Goal: Task Accomplishment & Management: Use online tool/utility

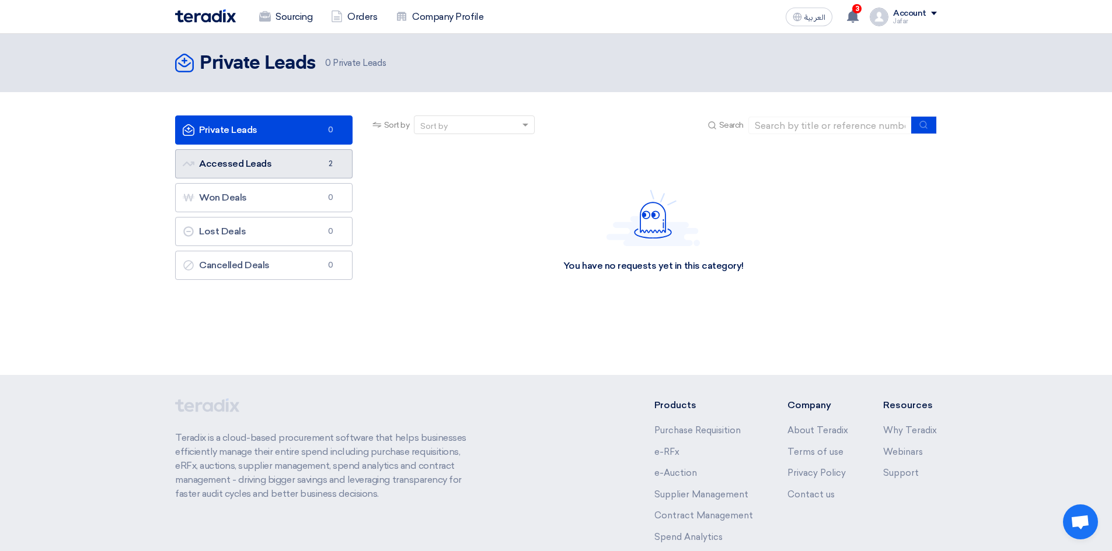
click at [246, 161] on link "Accessed Leads Accessed Leads 2" at bounding box center [263, 163] width 177 height 29
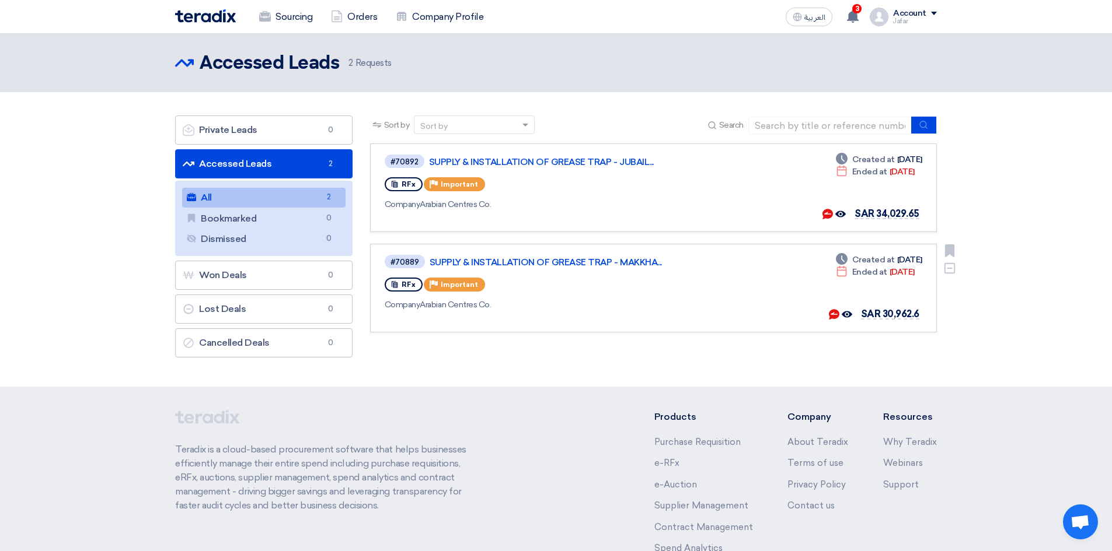
click at [591, 268] on div "#70889 SUPPLY & INSTALLATION OF GREASE TRAP - [GEOGRAPHIC_DATA]..." at bounding box center [554, 262] width 339 height 16
click at [590, 266] on link "SUPPLY & INSTALLATION OF GREASE TRAP - MAKKHA..." at bounding box center [575, 262] width 292 height 11
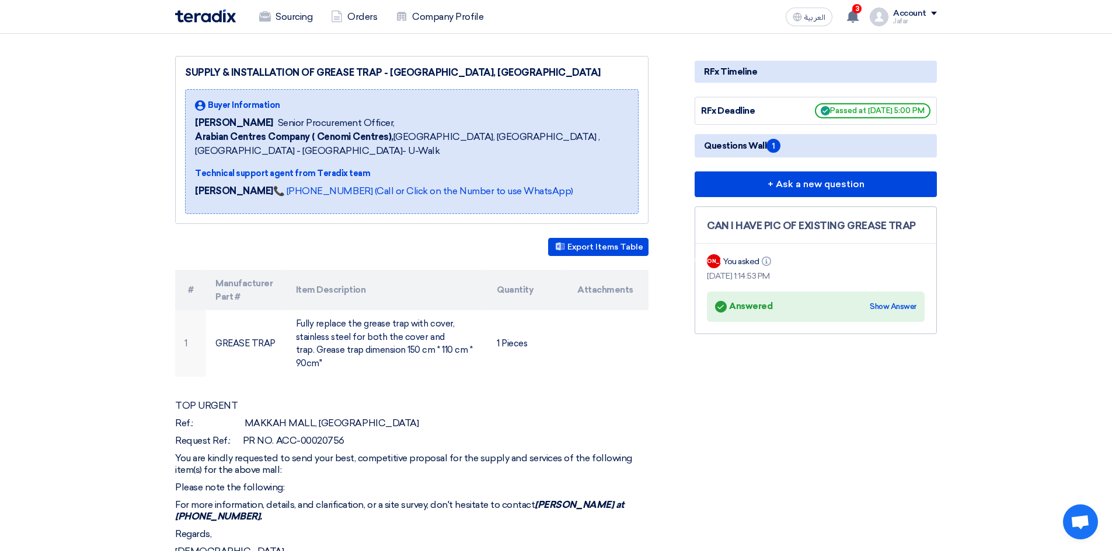
scroll to position [311, 0]
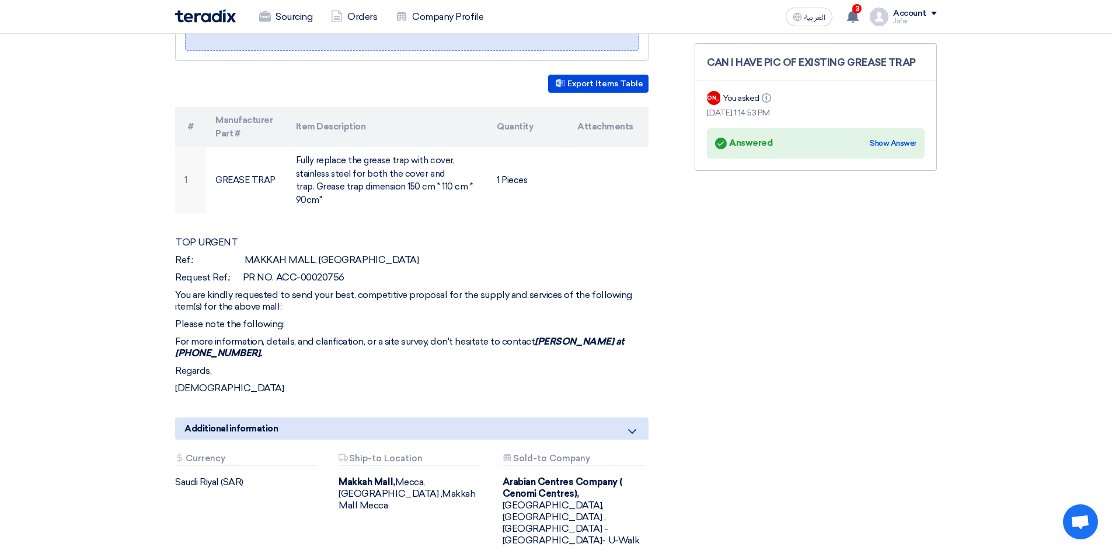
click at [184, 237] on p "TOP URGENT" at bounding box center [411, 243] width 473 height 12
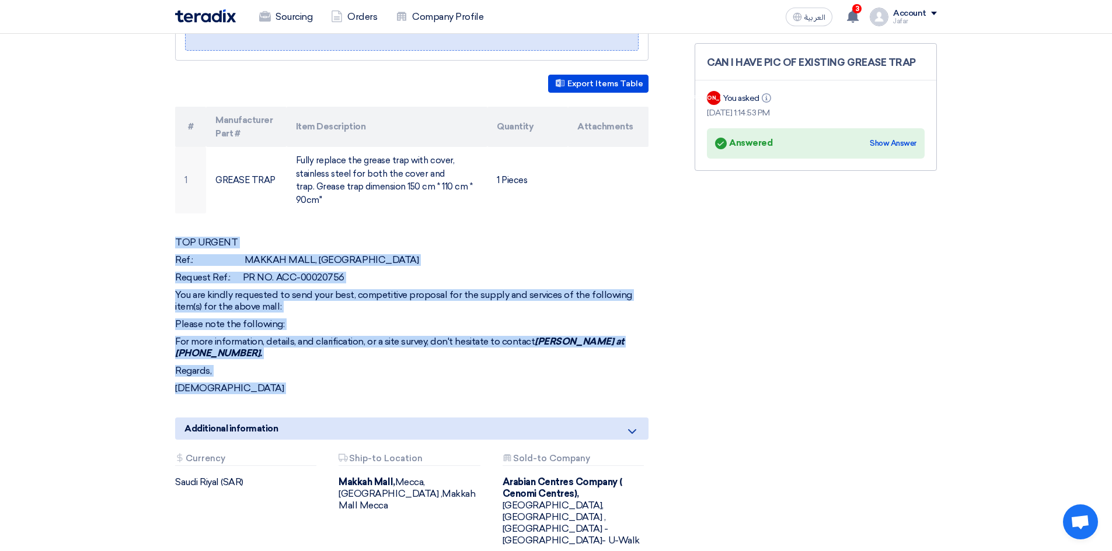
drag, startPoint x: 184, startPoint y: 229, endPoint x: 265, endPoint y: 364, distance: 157.0
click at [265, 364] on div "TOP URGENT Ref.: [PERSON_NAME], MAKKAH Request Ref.: PR NO. ACC-00020756 You ar…" at bounding box center [411, 316] width 473 height 158
click at [261, 340] on p "For more information, details, and clarification, or a site survey, don't hesit…" at bounding box center [411, 347] width 473 height 23
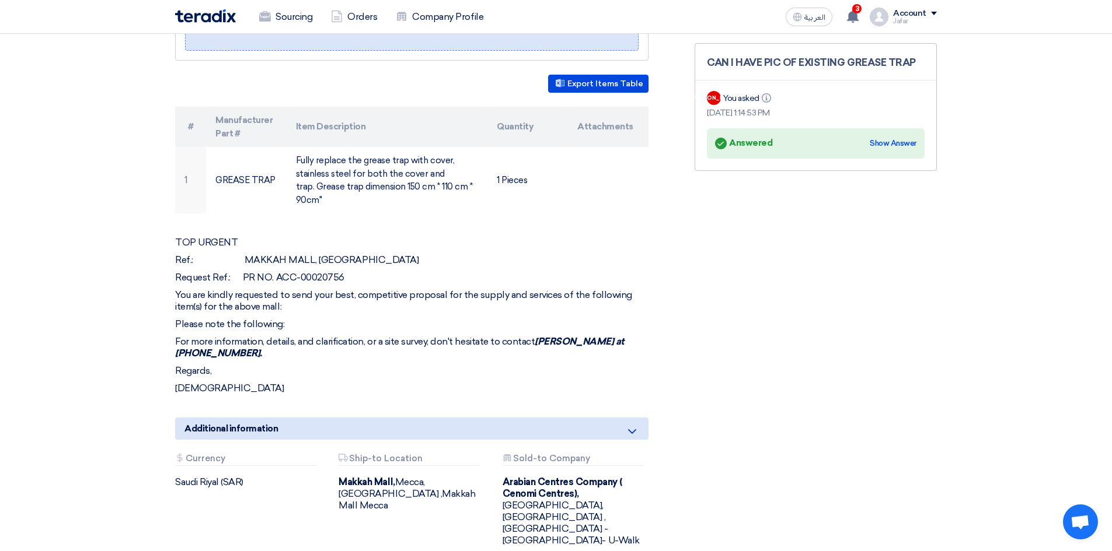
click at [254, 336] on p "For more information, details, and clarification, or a site survey, don't hesit…" at bounding box center [411, 347] width 473 height 23
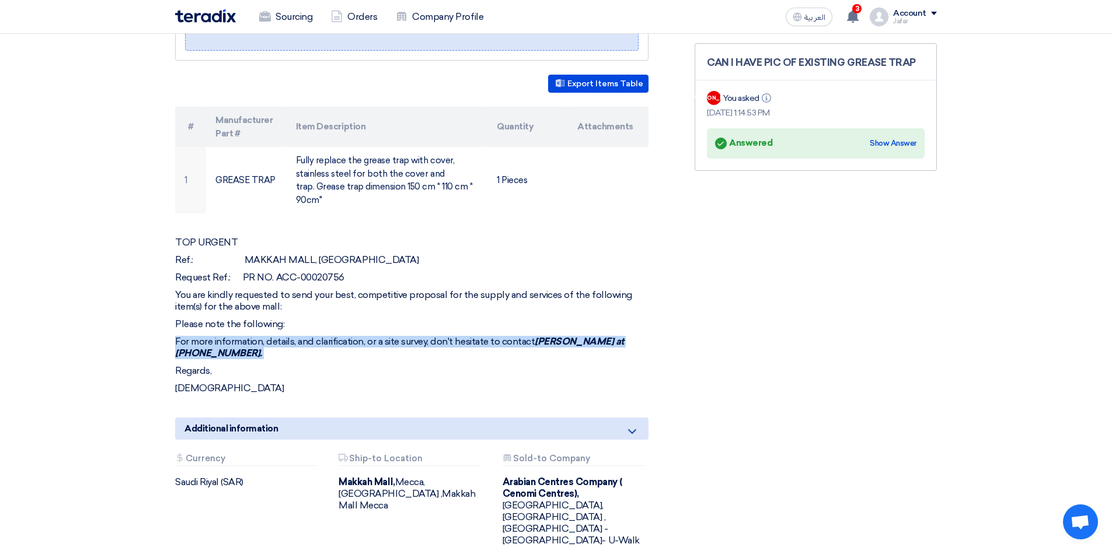
click at [254, 336] on p "For more information, details, and clarification, or a site survey, don't hesit…" at bounding box center [411, 347] width 473 height 23
copy p "For more information, details, and clarification, or a site survey, don't hesit…"
